Goal: Task Accomplishment & Management: Manage account settings

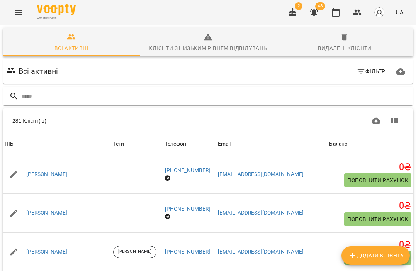
click at [70, 92] on input "text" at bounding box center [216, 96] width 388 height 13
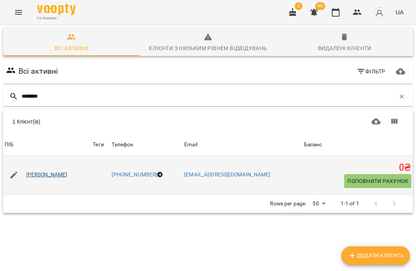
type input "********"
click at [56, 174] on link "[PERSON_NAME]" at bounding box center [46, 175] width 41 height 8
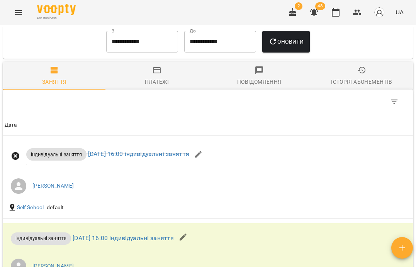
scroll to position [351, 0]
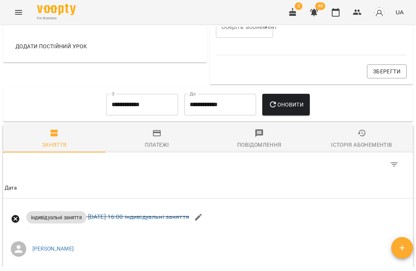
click at [130, 109] on input "**********" at bounding box center [142, 105] width 72 height 22
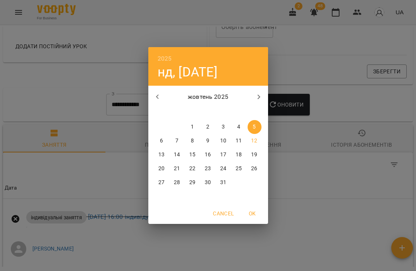
click at [157, 92] on icon "button" at bounding box center [157, 96] width 9 height 9
click at [163, 127] on p "1" at bounding box center [161, 127] width 3 height 8
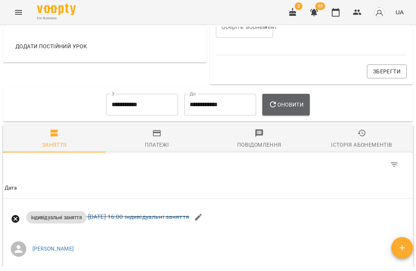
click at [290, 112] on button "Оновити" at bounding box center [286, 105] width 48 height 22
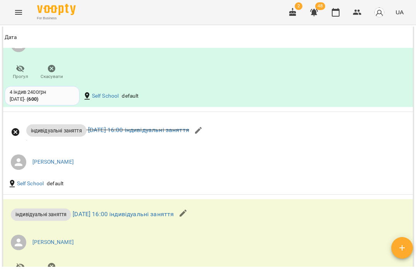
scroll to position [1048, 0]
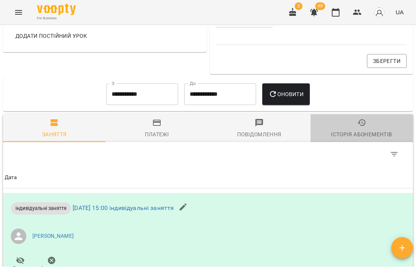
click at [362, 130] on span "Історія абонементів" at bounding box center [361, 128] width 93 height 21
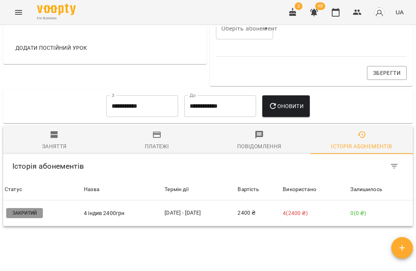
scroll to position [362, 0]
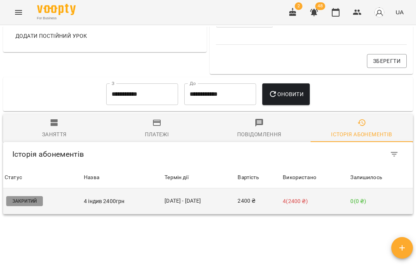
click at [91, 205] on p "4 індив 2400грн" at bounding box center [123, 201] width 78 height 8
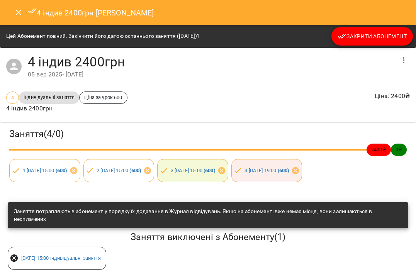
click at [16, 11] on icon "Close" at bounding box center [18, 12] width 9 height 9
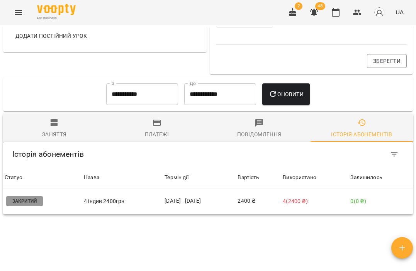
click at [118, 98] on input "**********" at bounding box center [142, 94] width 72 height 22
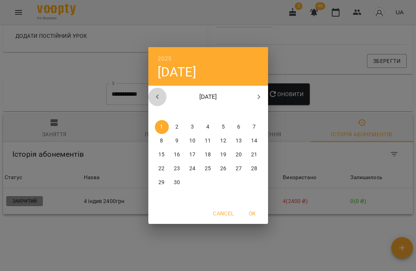
click at [156, 97] on icon "button" at bounding box center [157, 97] width 3 height 5
click at [253, 126] on p "1" at bounding box center [254, 127] width 3 height 8
type input "**********"
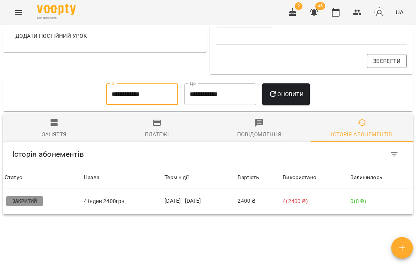
click at [276, 96] on icon "button" at bounding box center [273, 94] width 6 height 6
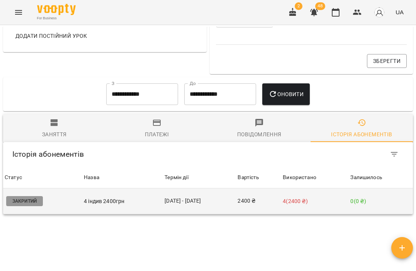
click at [190, 203] on td "[DATE] - [DATE]" at bounding box center [199, 201] width 73 height 26
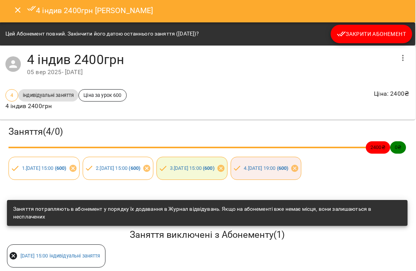
scroll to position [0, 1]
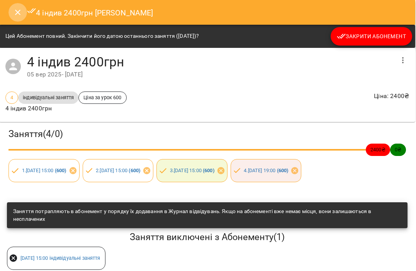
click at [14, 13] on icon "Close" at bounding box center [17, 12] width 9 height 9
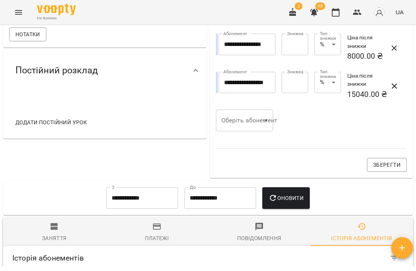
scroll to position [362, 0]
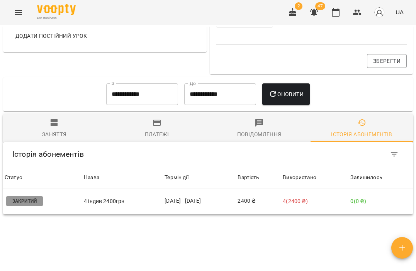
click at [16, 10] on icon "Menu" at bounding box center [18, 12] width 7 height 5
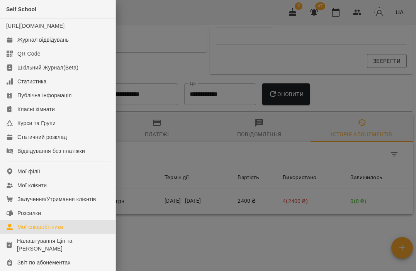
click at [34, 231] on div "Мої співробітники" at bounding box center [40, 227] width 46 height 8
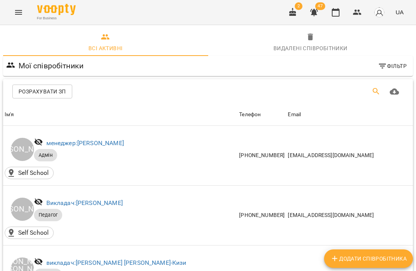
click at [376, 90] on icon "Пошук" at bounding box center [376, 91] width 9 height 9
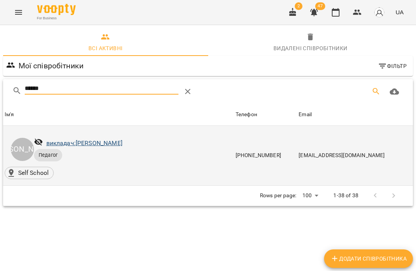
type input "******"
click at [84, 144] on link "викладач: [PERSON_NAME]" at bounding box center [84, 142] width 76 height 7
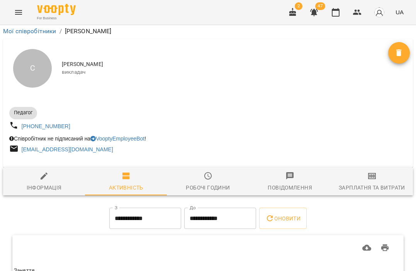
scroll to position [69, 0]
click at [153, 208] on input "**********" at bounding box center [145, 219] width 72 height 22
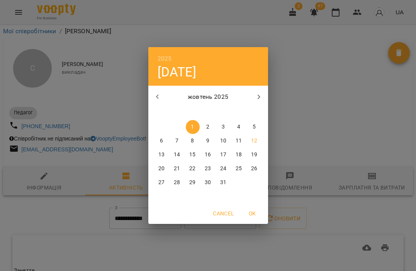
click at [113, 159] on div "2025 ср, жовт [DATE] вт ср чт пт сб нд 29 30 1 2 3 4 5 6 7 8 9 10 11 12 13 14 1…" at bounding box center [208, 135] width 416 height 271
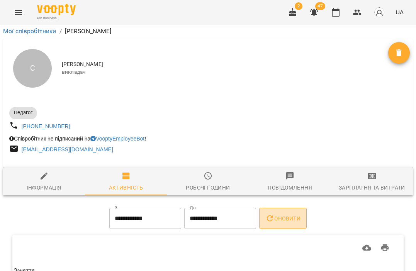
click at [277, 214] on span "Оновити" at bounding box center [282, 218] width 35 height 9
click at [114, 208] on input "**********" at bounding box center [145, 219] width 72 height 22
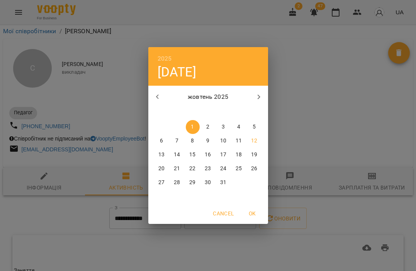
click at [159, 93] on icon "button" at bounding box center [157, 96] width 9 height 9
click at [224, 126] on p "1" at bounding box center [223, 127] width 3 height 8
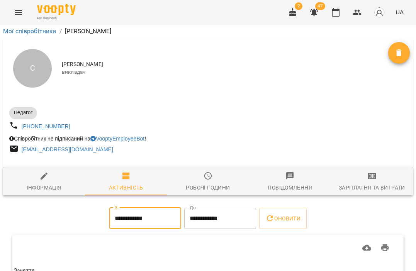
click at [146, 208] on input "**********" at bounding box center [145, 219] width 72 height 22
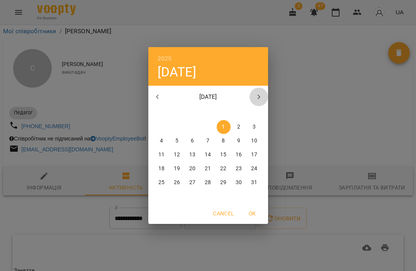
click at [258, 95] on icon "button" at bounding box center [258, 97] width 3 height 5
click at [160, 127] on p "1" at bounding box center [161, 127] width 3 height 8
type input "**********"
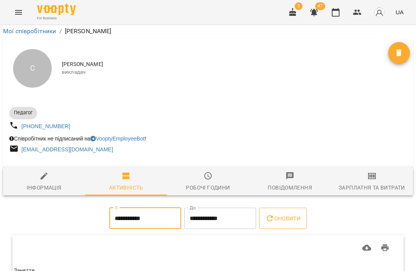
click at [273, 214] on icon "button" at bounding box center [269, 218] width 9 height 9
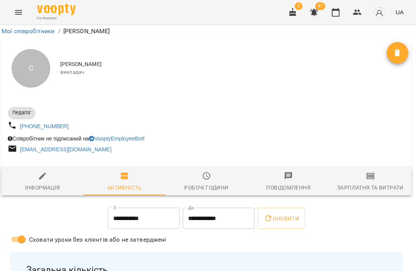
scroll to position [0, 2]
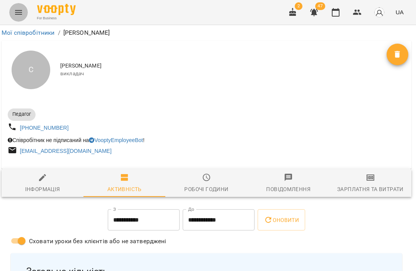
click at [19, 15] on icon "Menu" at bounding box center [18, 12] width 9 height 9
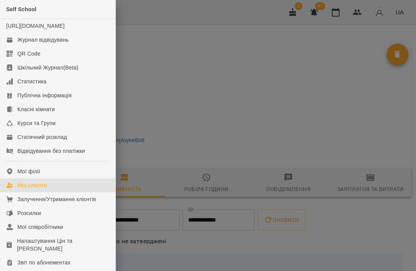
click at [27, 189] on div "Мої клієнти" at bounding box center [31, 186] width 29 height 8
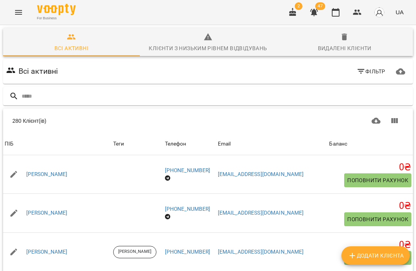
click at [378, 71] on span "Фільтр" at bounding box center [370, 71] width 29 height 9
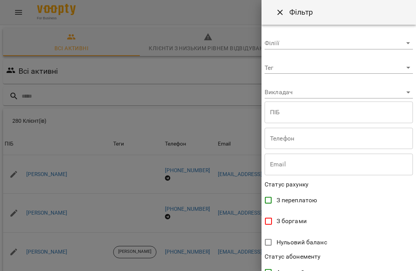
click at [289, 93] on body "For Business 2 47 UA Всі активні Клієнти з низьким рівнем відвідувань Видалені …" at bounding box center [208, 201] width 416 height 402
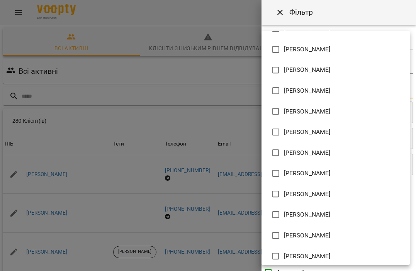
scroll to position [474, 0]
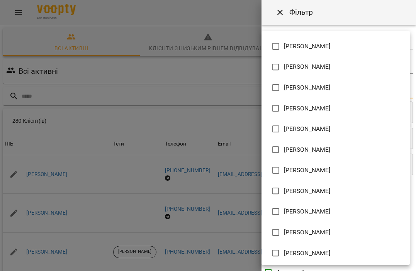
click at [299, 189] on span "[PERSON_NAME]" at bounding box center [307, 191] width 47 height 9
type input "**********"
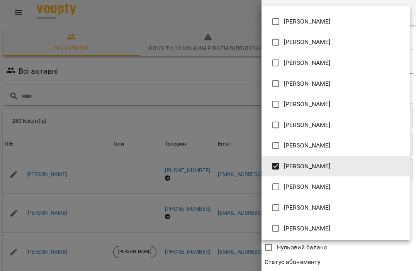
click at [341, 248] on div at bounding box center [208, 135] width 416 height 271
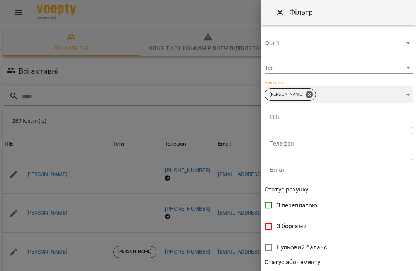
scroll to position [164, 0]
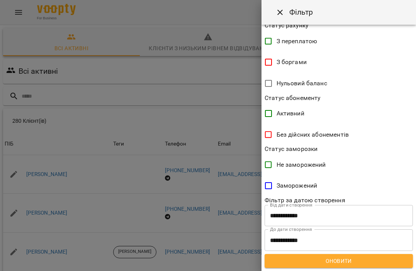
click at [335, 258] on span "Оновити" at bounding box center [339, 260] width 136 height 9
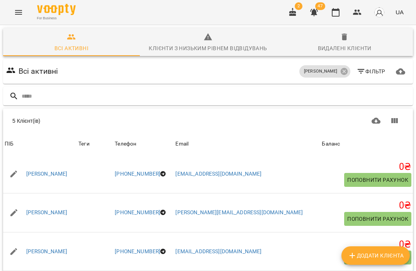
scroll to position [0, 0]
click at [97, 109] on div "5 Клієнт(ів)" at bounding box center [208, 121] width 410 height 25
click at [22, 14] on icon "Menu" at bounding box center [18, 12] width 9 height 9
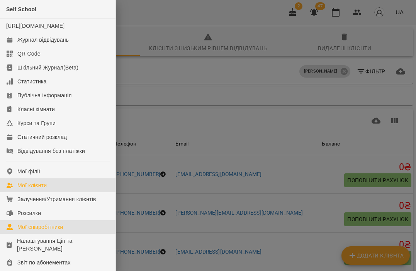
click at [20, 231] on div "Мої співробітники" at bounding box center [40, 227] width 46 height 8
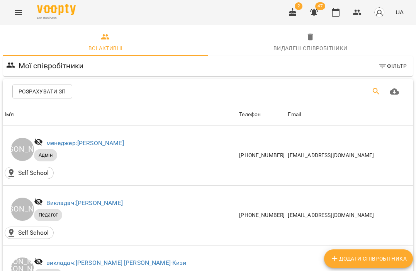
click at [374, 91] on icon "Пошук" at bounding box center [376, 91] width 9 height 9
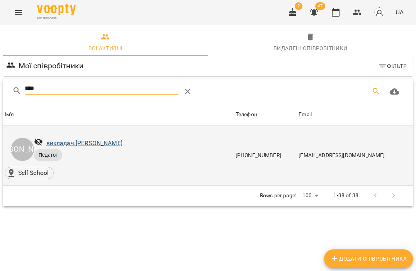
type input "****"
click at [122, 141] on link "викладач: [PERSON_NAME]" at bounding box center [84, 142] width 76 height 7
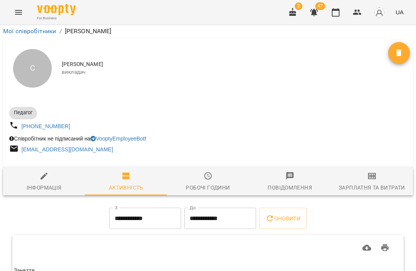
scroll to position [69, 0]
click at [294, 214] on span "Оновити" at bounding box center [282, 218] width 35 height 9
click at [95, 105] on div "Педагог" at bounding box center [108, 112] width 200 height 15
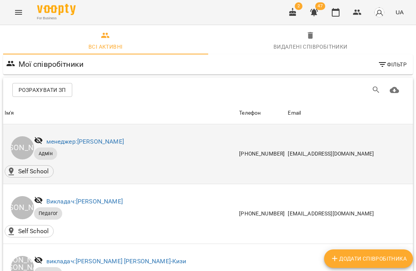
scroll to position [66, 0]
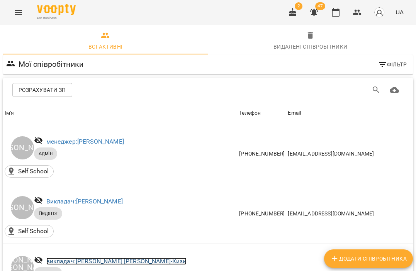
click at [100, 258] on link "викладач: [PERSON_NAME] [PERSON_NAME]-Кизи" at bounding box center [116, 261] width 140 height 7
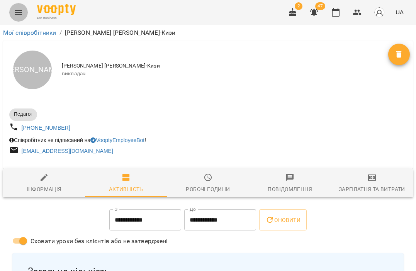
click at [17, 8] on icon "Menu" at bounding box center [18, 12] width 9 height 9
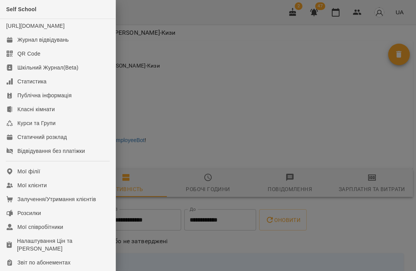
click at [175, 62] on div at bounding box center [208, 135] width 416 height 271
